Goal: Information Seeking & Learning: Learn about a topic

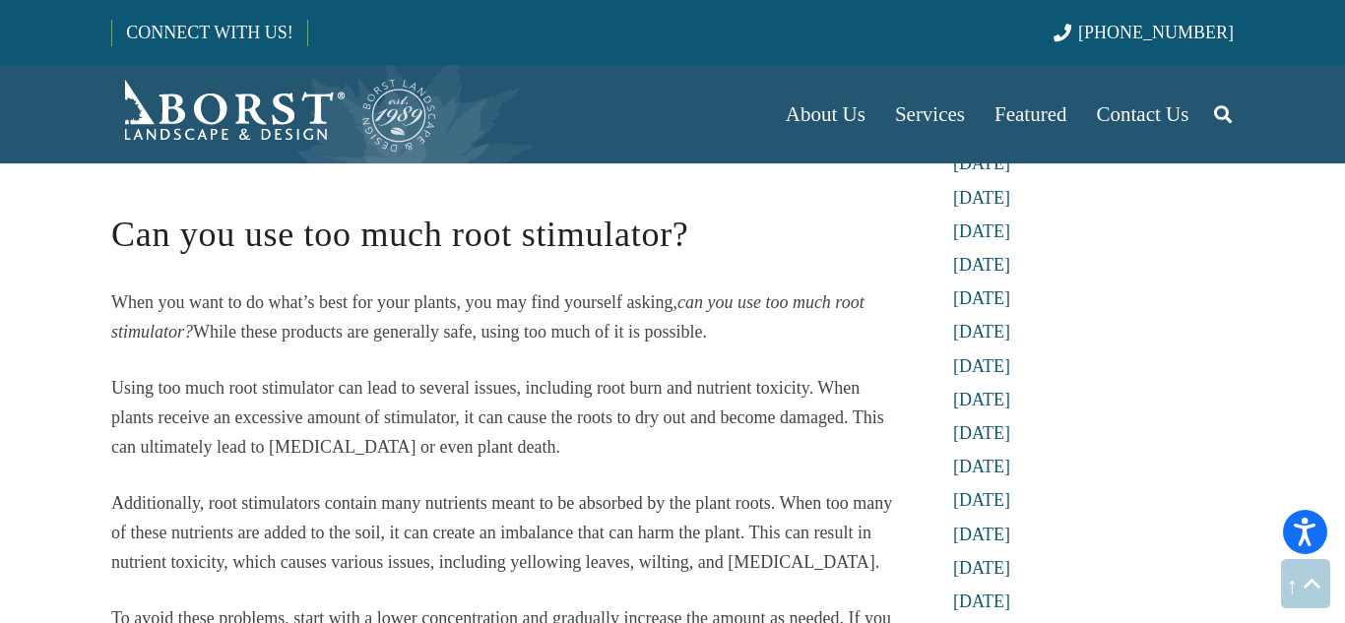
scroll to position [1961, 0]
drag, startPoint x: 600, startPoint y: 347, endPoint x: 818, endPoint y: 344, distance: 217.6
click at [818, 379] on span "Using too much root stimulator can lead to several issues, including root burn …" at bounding box center [497, 418] width 773 height 79
copy span "root burn and nutrient toxicity"
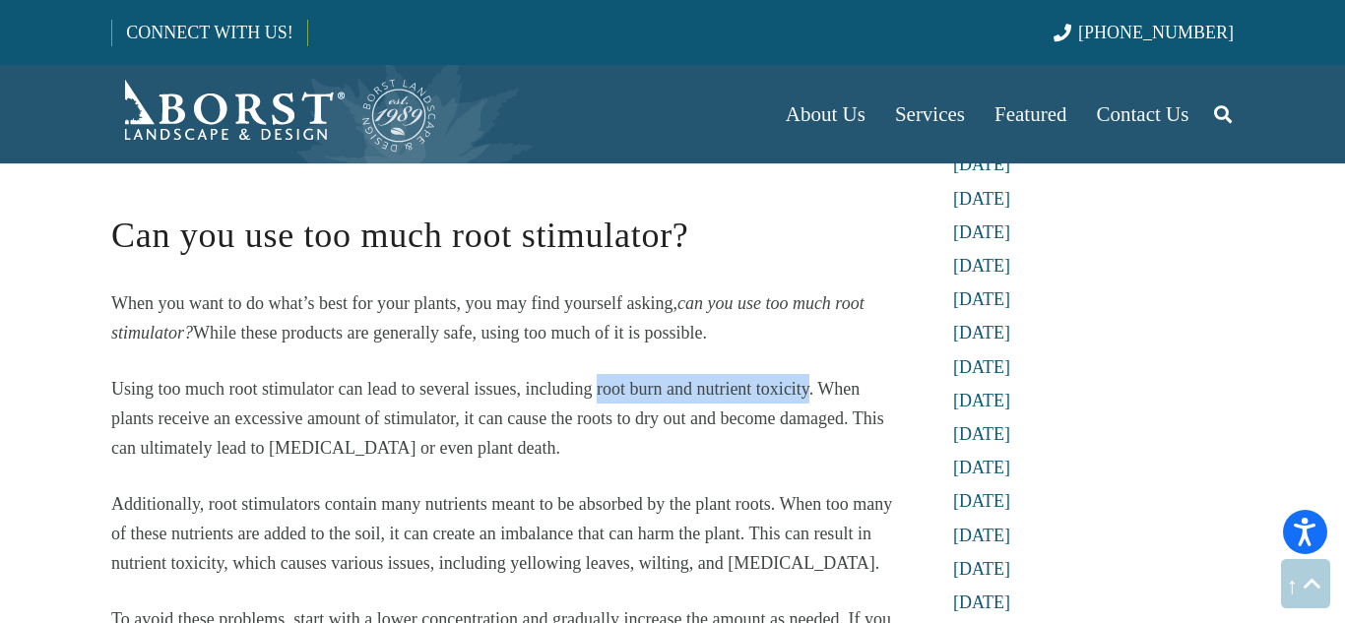
drag, startPoint x: 603, startPoint y: 353, endPoint x: 816, endPoint y: 345, distance: 212.8
click at [816, 379] on span "Using too much root stimulator can lead to several issues, including root burn …" at bounding box center [497, 418] width 773 height 79
copy span "root burn and nutrient toxicity"
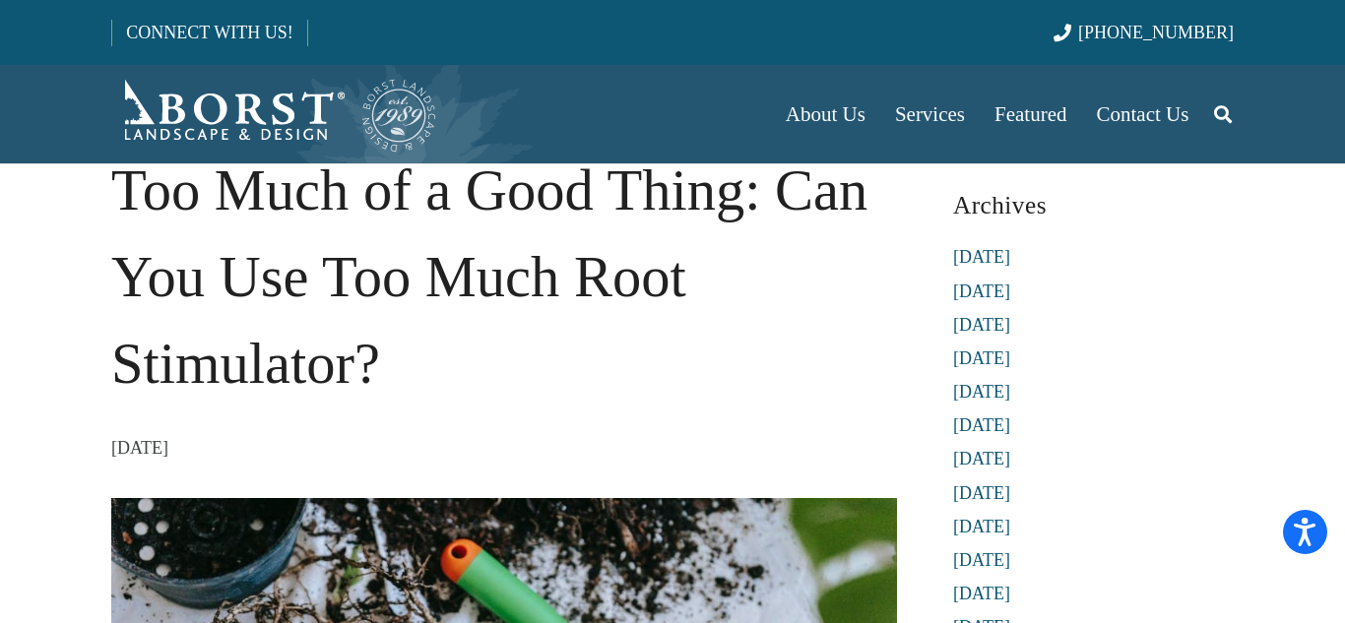
scroll to position [0, 0]
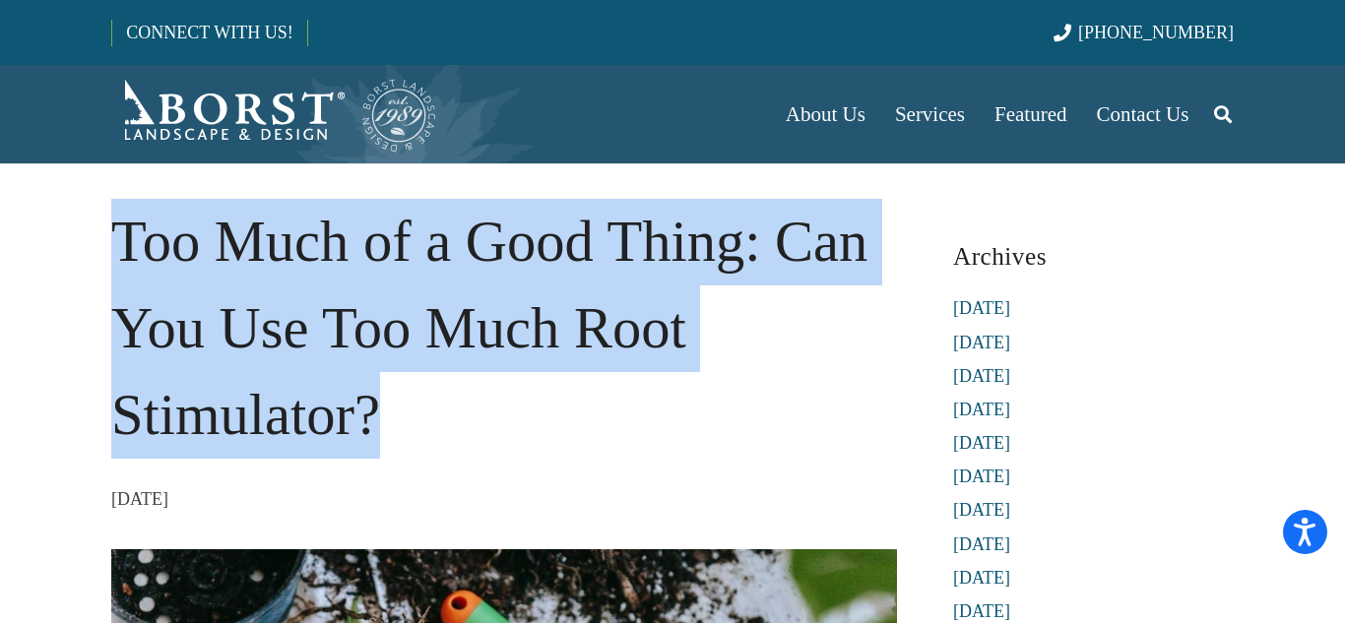
drag, startPoint x: 406, startPoint y: 422, endPoint x: 119, endPoint y: 256, distance: 331.3
click at [119, 256] on h1 "Too Much of a Good Thing: Can You Use Too Much Root Stimulator?" at bounding box center [504, 328] width 786 height 259
copy h1 "Too Much of a Good Thing: Can You Use Too Much Root Stimulator?"
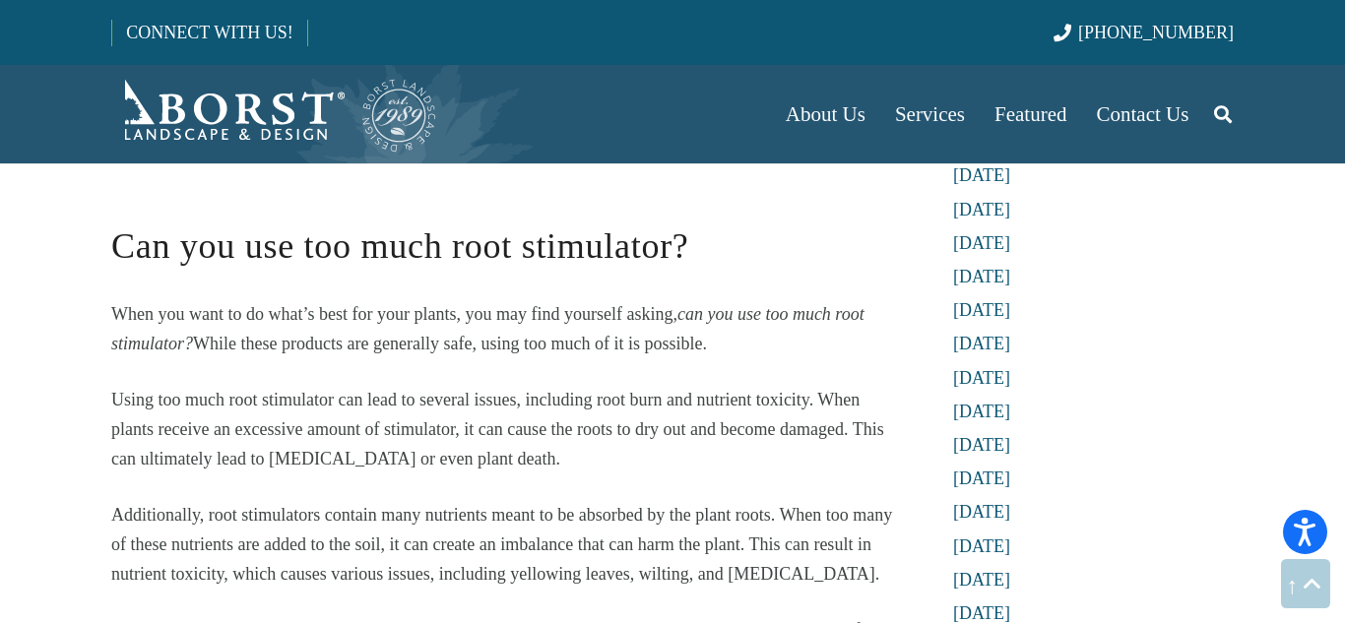
scroll to position [2020, 0]
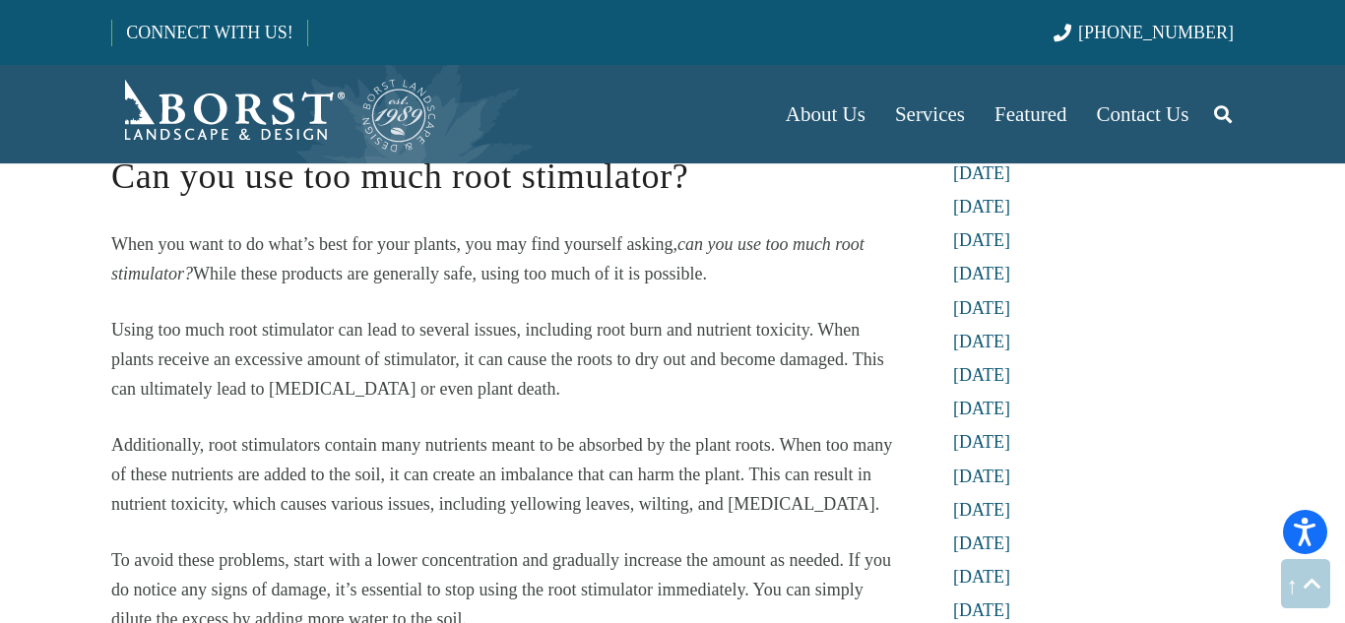
click at [565, 358] on p "Using too much root stimulator can lead to several issues, including root burn …" at bounding box center [504, 359] width 786 height 89
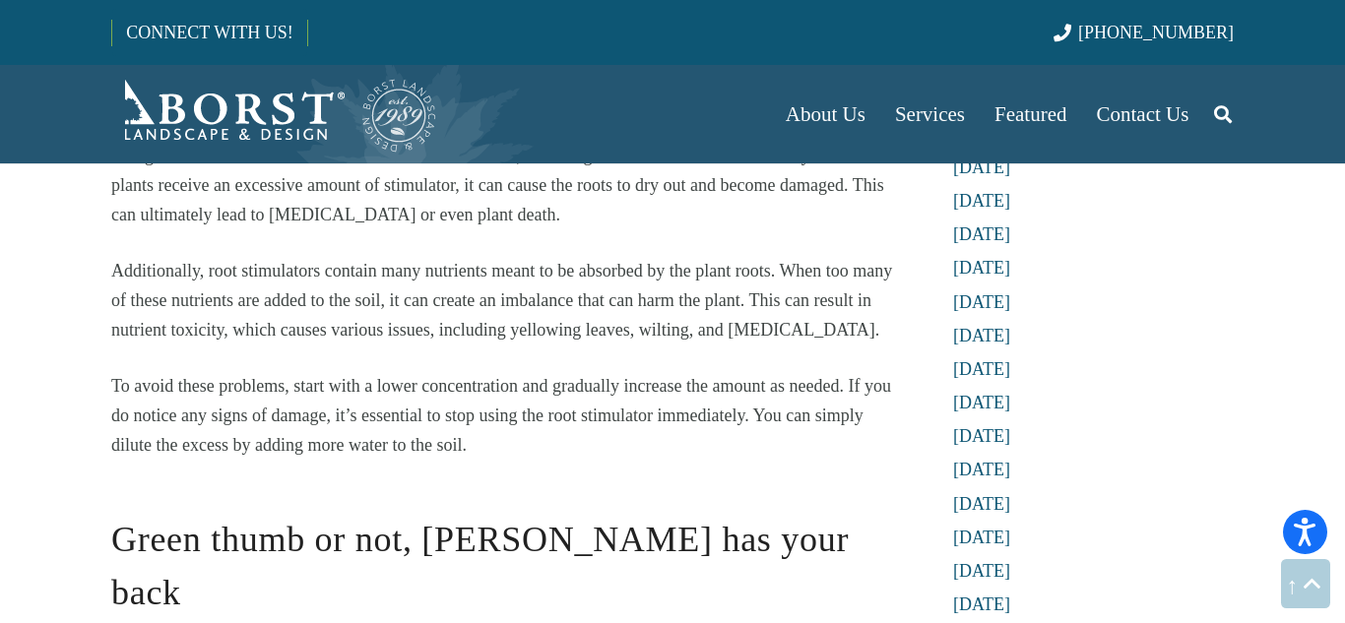
scroll to position [2195, 0]
